Goal: Task Accomplishment & Management: Use online tool/utility

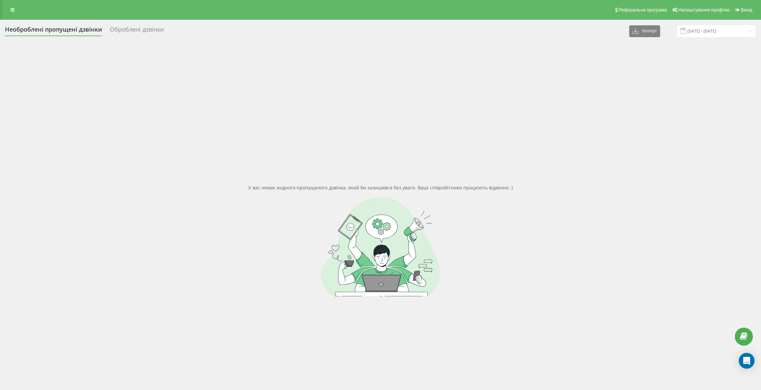
click at [74, 31] on div "Необроблені пропущені дзвінки" at bounding box center [53, 31] width 97 height 10
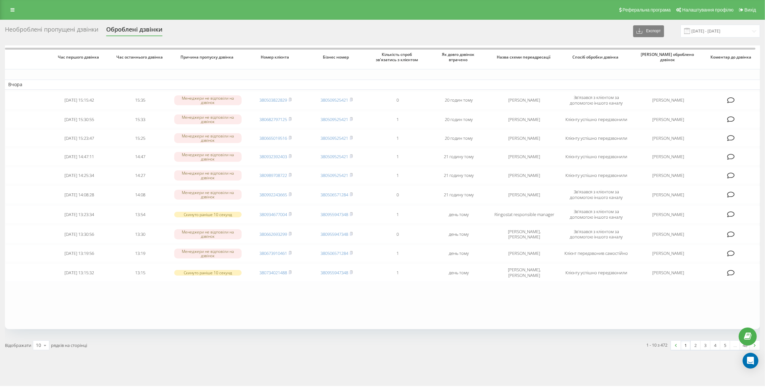
click at [66, 28] on div "Необроблені пропущені дзвінки" at bounding box center [51, 31] width 93 height 10
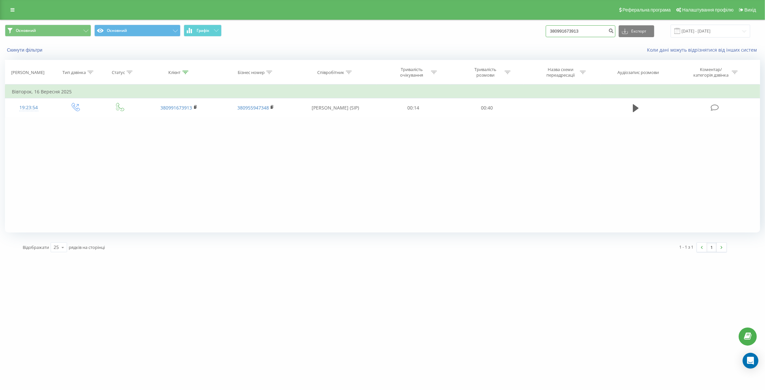
click at [580, 33] on input "380991673913" at bounding box center [581, 31] width 70 height 12
paste input "69876025"
type input "380969876025"
click at [575, 36] on input "380969876025" at bounding box center [581, 31] width 70 height 12
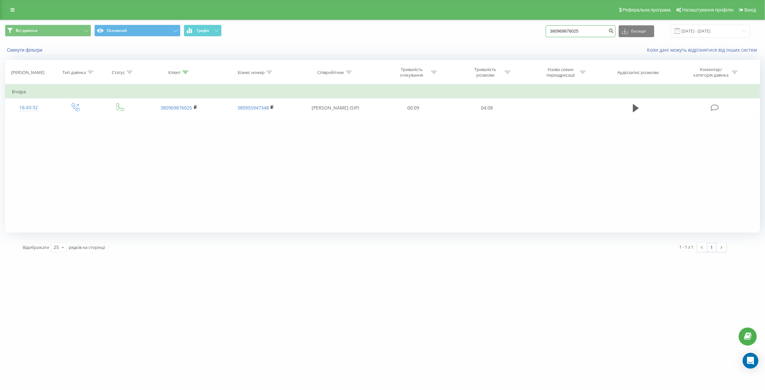
click at [575, 36] on input "380969876025" at bounding box center [581, 31] width 70 height 12
paste input "638281111"
type input "380638281111"
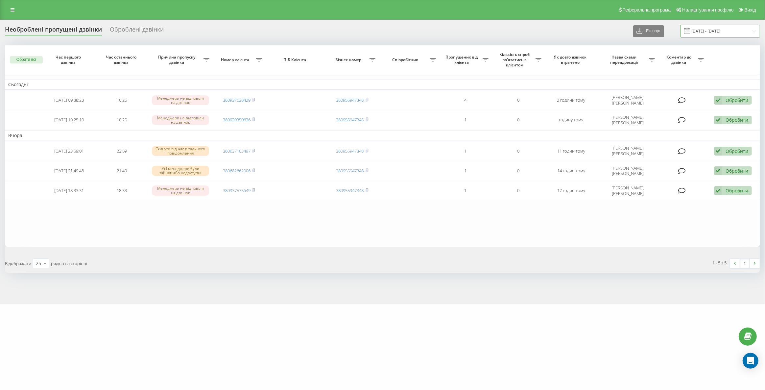
click at [703, 35] on input "[DATE] - [DATE]" at bounding box center [720, 31] width 80 height 13
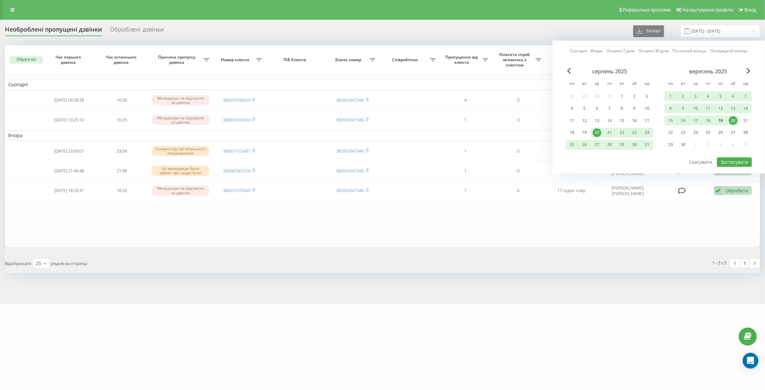
click at [720, 120] on div "19" at bounding box center [720, 120] width 9 height 9
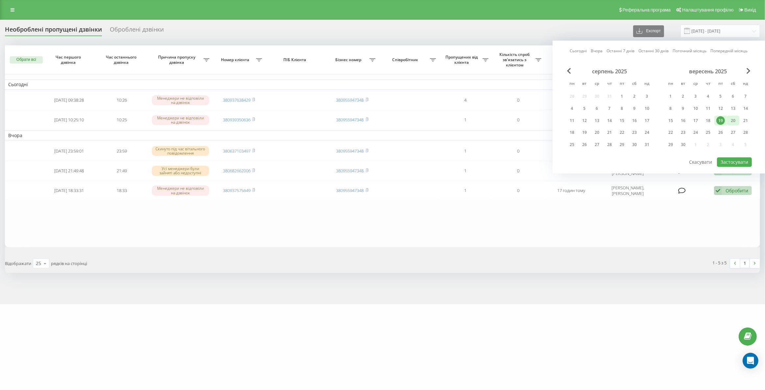
click at [730, 118] on div "20" at bounding box center [733, 120] width 9 height 9
click at [741, 161] on button "Застосувати" at bounding box center [734, 162] width 35 height 10
type input "[DATE] - [DATE]"
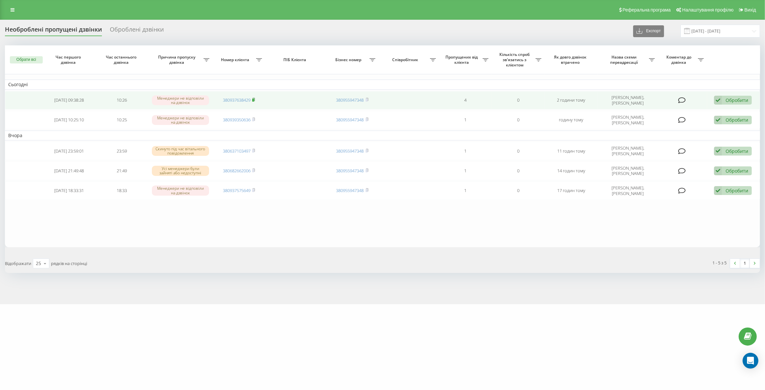
click at [254, 99] on rect at bounding box center [253, 100] width 2 height 3
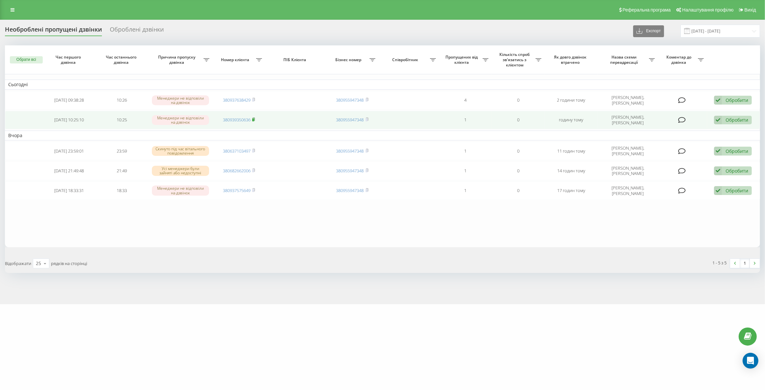
click at [254, 118] on rect at bounding box center [253, 119] width 2 height 3
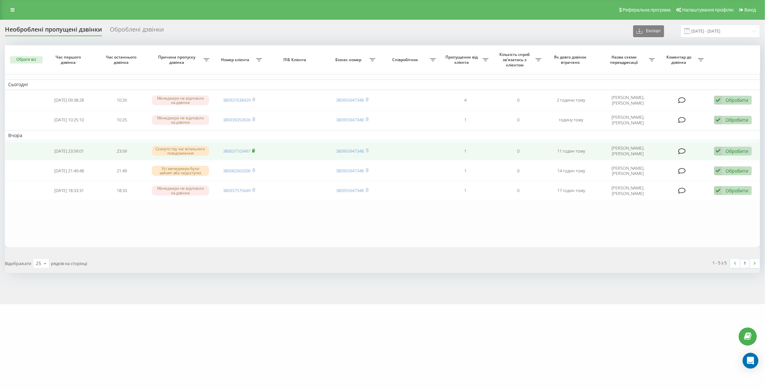
click at [255, 150] on icon at bounding box center [253, 151] width 3 height 4
click at [256, 148] on td "380637103497" at bounding box center [239, 151] width 53 height 18
click at [254, 150] on rect at bounding box center [253, 151] width 2 height 3
click at [728, 150] on div "Обробити" at bounding box center [737, 151] width 23 height 6
click at [711, 161] on div "Не вдалося зв'язатися" at bounding box center [690, 162] width 123 height 12
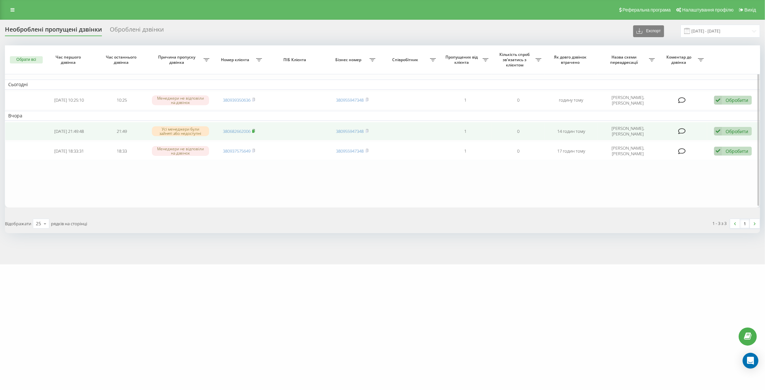
click at [254, 129] on icon at bounding box center [253, 131] width 3 height 4
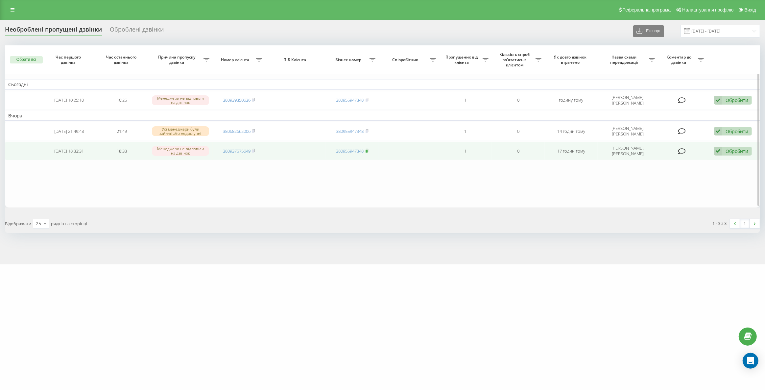
click at [368, 150] on rect at bounding box center [367, 151] width 2 height 3
click at [254, 150] on rect at bounding box center [253, 151] width 2 height 3
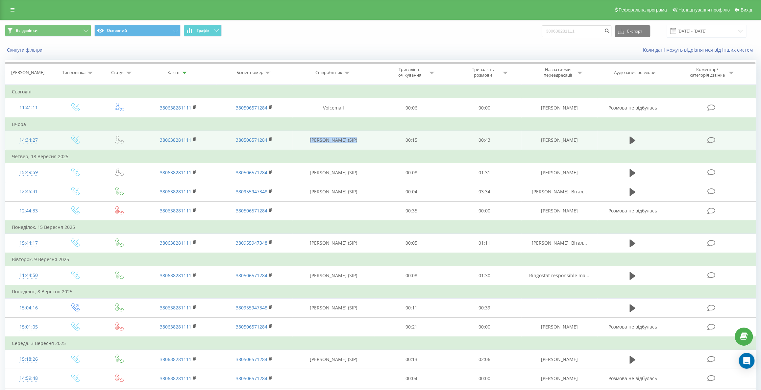
drag, startPoint x: 362, startPoint y: 141, endPoint x: 299, endPoint y: 138, distance: 63.2
click at [299, 138] on td "Макарук Павло (SIP)" at bounding box center [333, 140] width 82 height 19
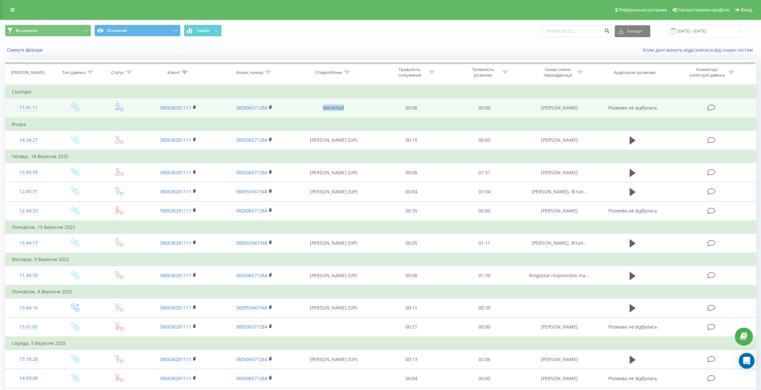
drag, startPoint x: 349, startPoint y: 110, endPoint x: 316, endPoint y: 108, distance: 33.2
click at [316, 108] on td "Voicemail" at bounding box center [333, 107] width 82 height 19
